Goal: Transaction & Acquisition: Purchase product/service

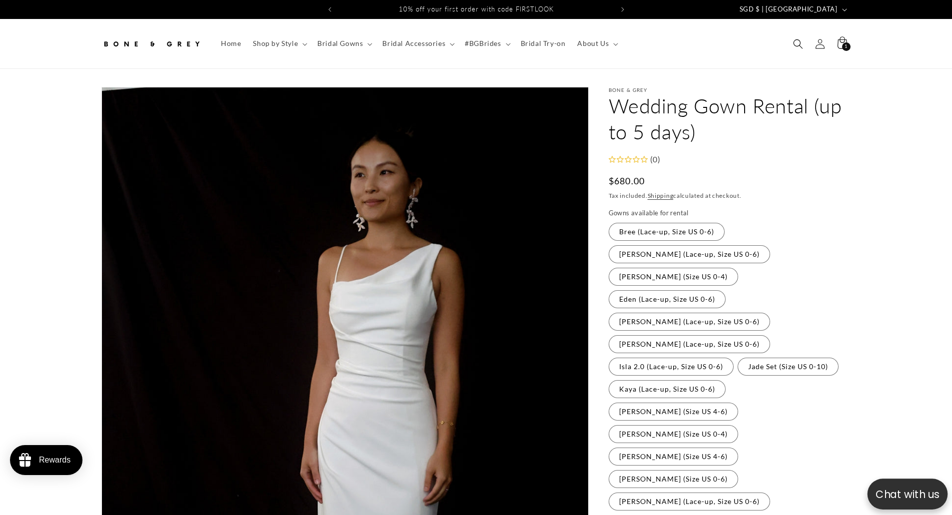
click at [888, 491] on p "Chat with us" at bounding box center [908, 494] width 80 height 16
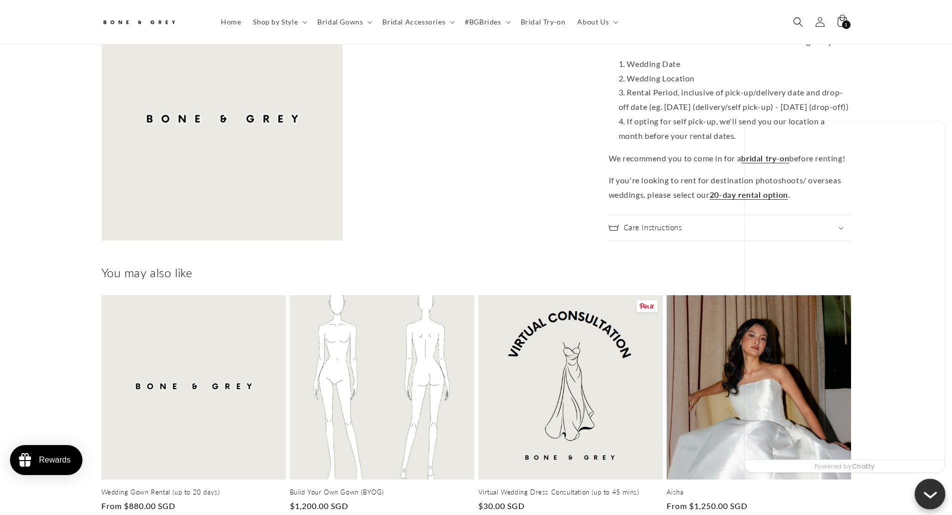
scroll to position [0, 550]
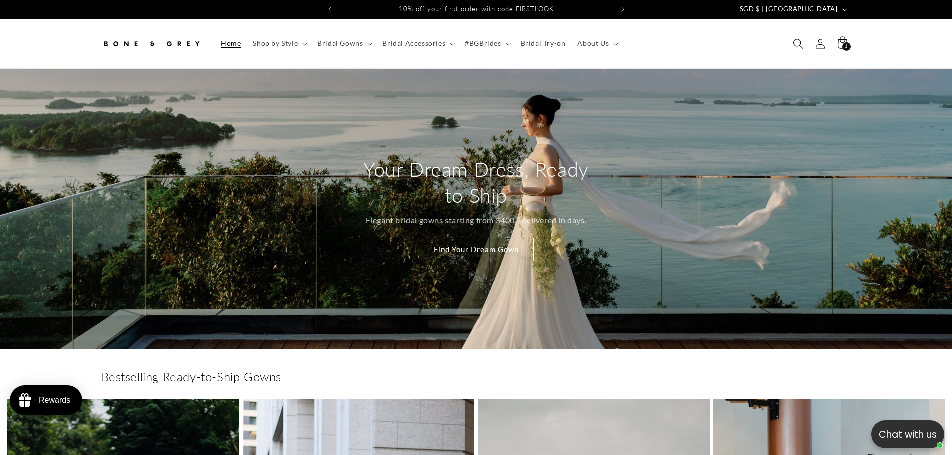
click at [800, 44] on use "Search" at bounding box center [798, 44] width 10 height 10
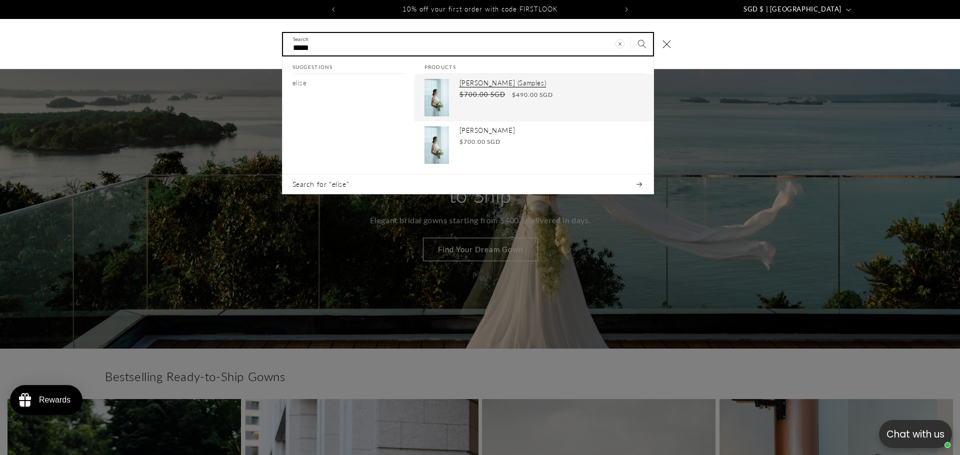
type input "*****"
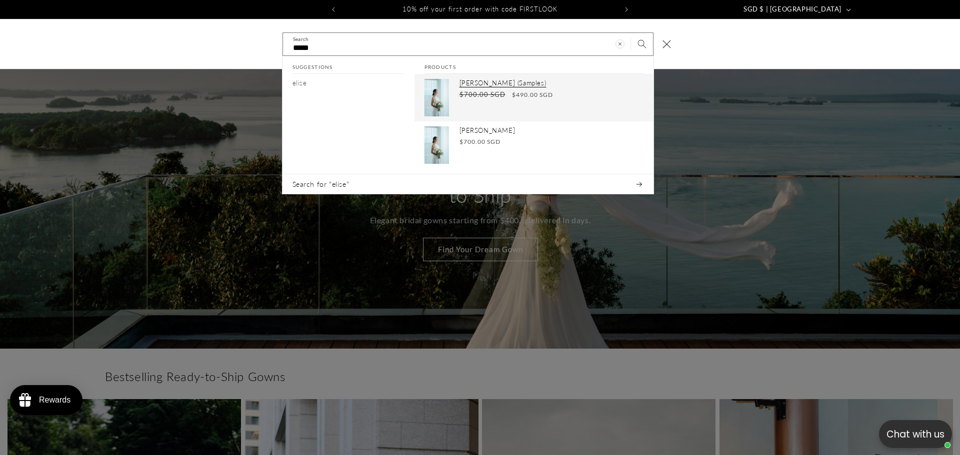
click at [474, 85] on p "Elise (Samples)" at bounding box center [551, 83] width 184 height 8
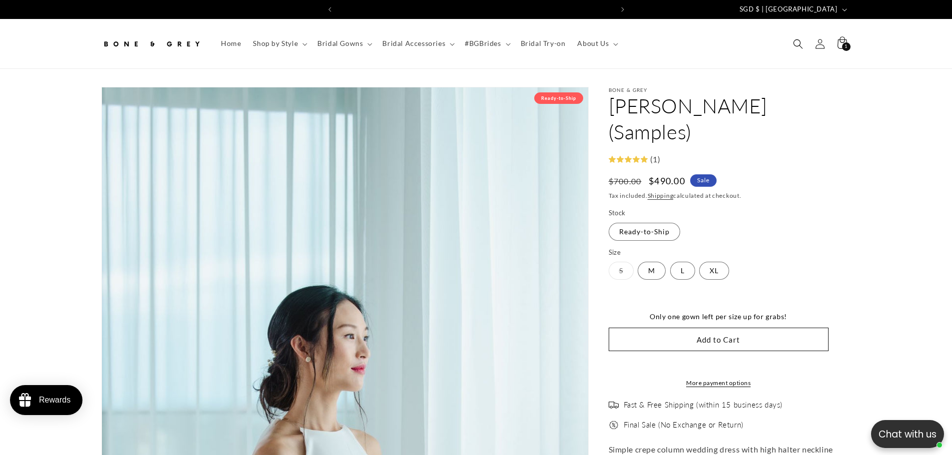
scroll to position [0, 550]
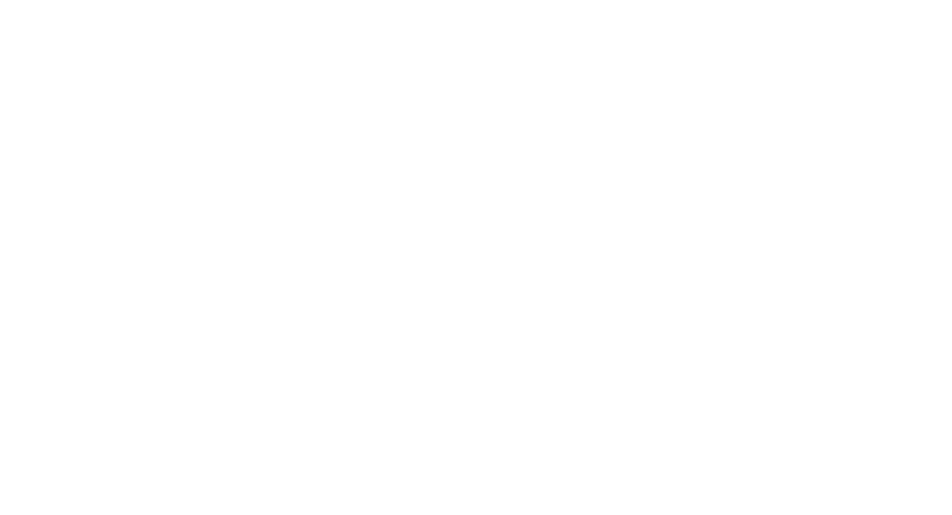
type textarea "*"
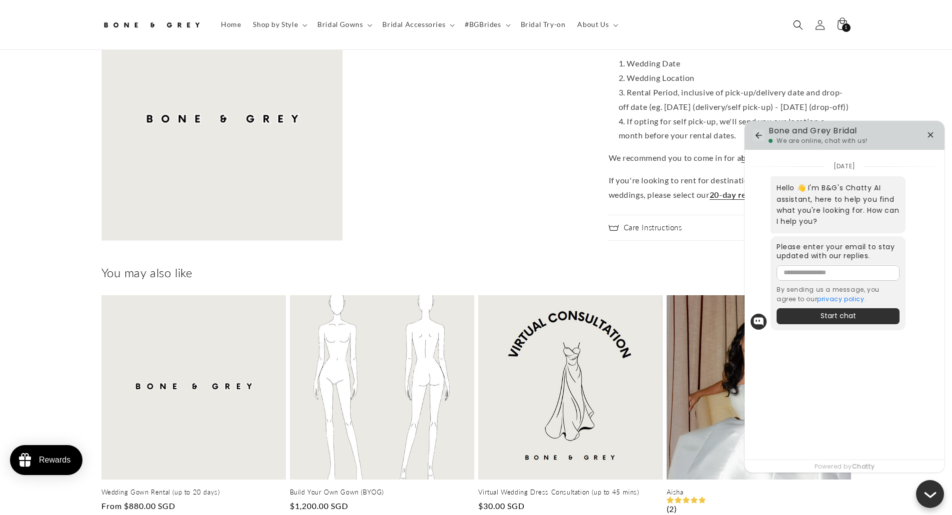
click at [752, 136] on button "button" at bounding box center [759, 135] width 20 height 18
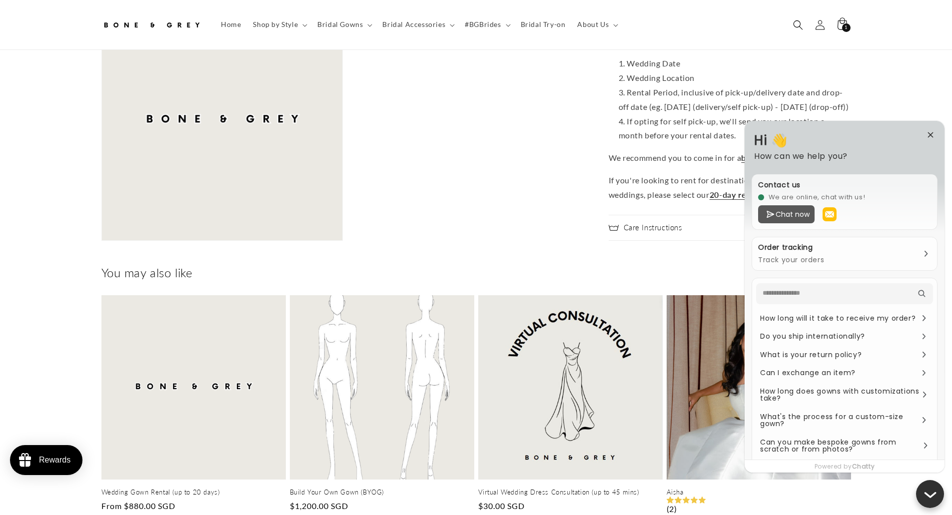
click at [783, 211] on button "Chat now" at bounding box center [786, 214] width 56 height 18
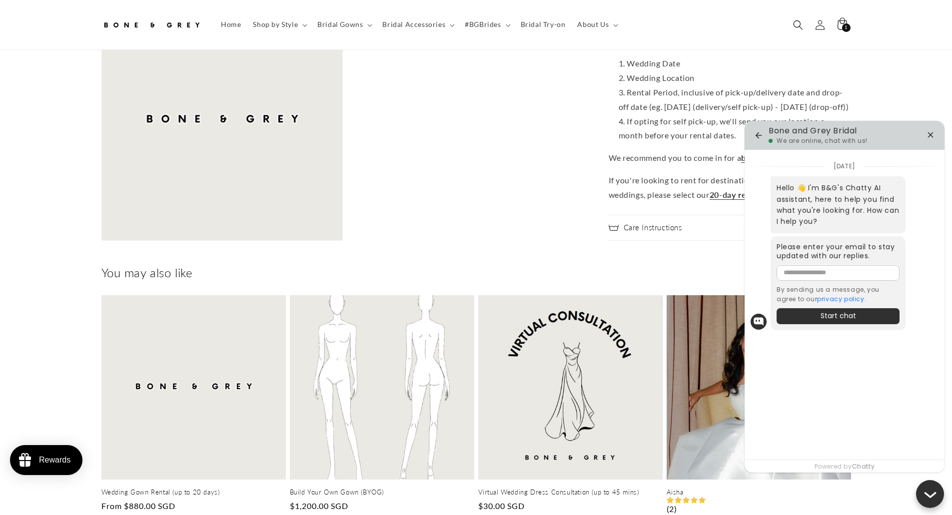
scroll to position [0, 550]
click at [933, 136] on icon "button" at bounding box center [931, 135] width 12 height 12
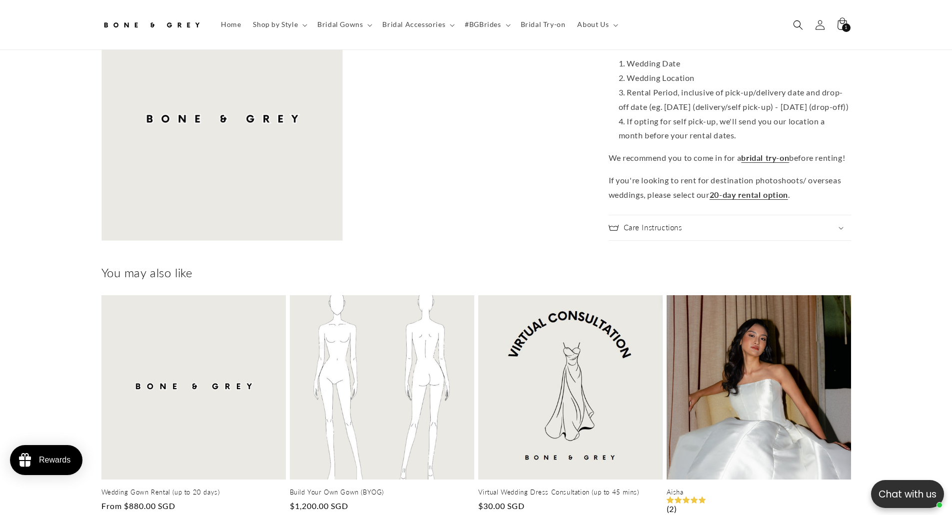
scroll to position [0, 275]
